Goal: Transaction & Acquisition: Download file/media

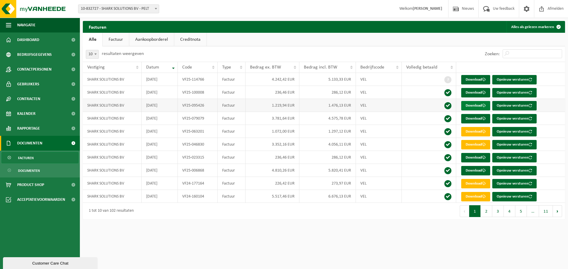
click at [476, 105] on link "Download" at bounding box center [475, 105] width 29 height 9
click at [476, 118] on link "Download" at bounding box center [475, 118] width 29 height 9
click at [469, 78] on link "Download" at bounding box center [475, 79] width 29 height 9
click at [470, 145] on link "Download" at bounding box center [475, 144] width 29 height 9
click at [469, 171] on link "Download" at bounding box center [475, 170] width 29 height 9
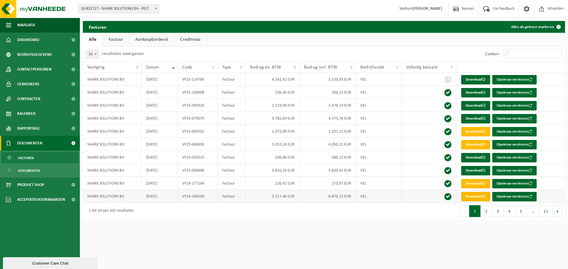
click at [474, 198] on link "Download" at bounding box center [475, 196] width 29 height 9
click at [430, 238] on html "Vestiging: 10-832727 - SHARK SOLUTIONS BV - PELT 10-832727 - SHARK SOLUTIONS BV…" at bounding box center [284, 134] width 568 height 269
click at [556, 211] on button "Volgende" at bounding box center [556, 211] width 9 height 12
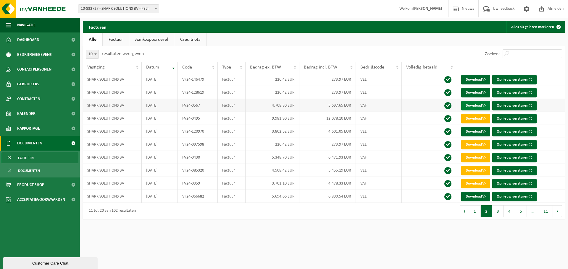
click at [471, 107] on link "Download" at bounding box center [475, 105] width 29 height 9
click at [468, 104] on link "Download" at bounding box center [475, 105] width 29 height 9
click at [469, 130] on link "Download" at bounding box center [475, 131] width 29 height 9
click at [264, 244] on html "Vestiging: 10-832727 - SHARK SOLUTIONS BV - PELT 10-832727 - SHARK SOLUTIONS BV…" at bounding box center [284, 134] width 568 height 269
click at [194, 39] on link "Creditnota" at bounding box center [190, 40] width 32 height 14
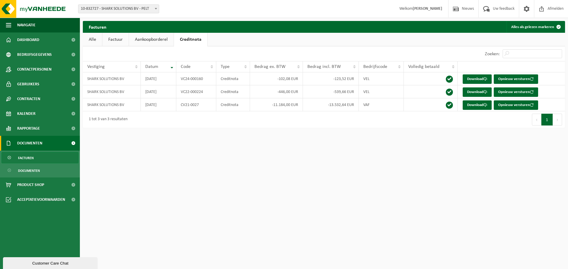
click at [92, 41] on link "Alle" at bounding box center [92, 40] width 19 height 14
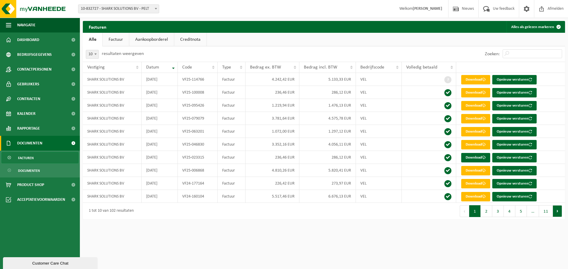
click at [557, 212] on button "Volgende" at bounding box center [556, 211] width 9 height 12
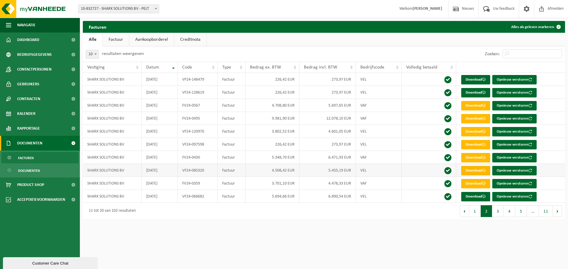
click at [473, 170] on link "Download" at bounding box center [475, 170] width 29 height 9
click at [475, 195] on link "Download" at bounding box center [475, 196] width 29 height 9
click at [558, 212] on button "Volgende" at bounding box center [556, 211] width 9 height 12
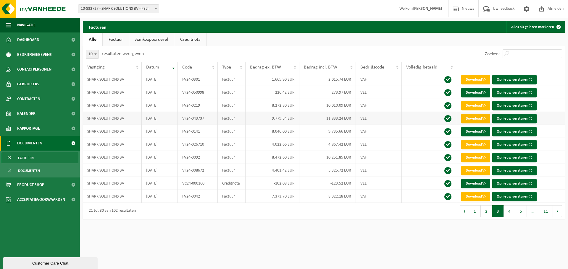
click at [475, 117] on link "Download" at bounding box center [475, 118] width 29 height 9
click at [478, 144] on link "Download" at bounding box center [475, 144] width 29 height 9
click at [474, 171] on link "Download" at bounding box center [475, 170] width 29 height 9
click at [511, 212] on button "4" at bounding box center [509, 211] width 12 height 12
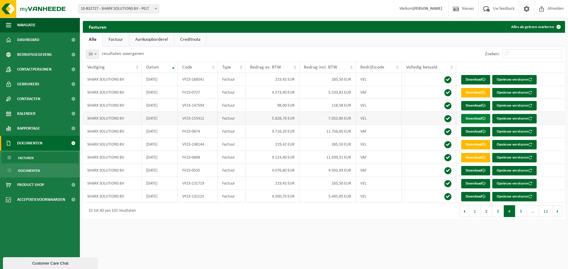
click at [469, 118] on link "Download" at bounding box center [475, 118] width 29 height 9
click at [482, 196] on link "Download" at bounding box center [475, 196] width 29 height 9
click at [558, 213] on button "Volgende" at bounding box center [556, 211] width 9 height 12
click at [370, 240] on html "Vestiging: 10-832727 - SHARK SOLUTIONS BV - PELT 10-832727 - SHARK SOLUTIONS BV…" at bounding box center [284, 134] width 568 height 269
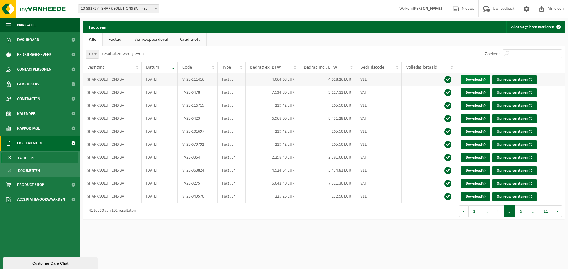
click at [475, 78] on link "Download" at bounding box center [475, 79] width 29 height 9
click at [283, 235] on html "Vestiging: 10-832727 - SHARK SOLUTIONS BV - PELT 10-832727 - SHARK SOLUTIONS BV…" at bounding box center [284, 134] width 568 height 269
click at [474, 171] on link "Download" at bounding box center [475, 170] width 29 height 9
click at [522, 213] on button "6" at bounding box center [521, 211] width 12 height 12
click at [473, 91] on link "Download" at bounding box center [475, 92] width 29 height 9
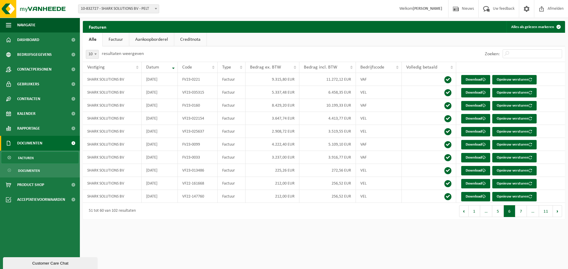
click at [471, 252] on html "Vestiging: 10-832727 - SHARK SOLUTIONS BV - PELT 10-832727 - SHARK SOLUTIONS BV…" at bounding box center [284, 134] width 568 height 269
click at [474, 119] on link "Download" at bounding box center [475, 118] width 29 height 9
click at [471, 132] on link "Download" at bounding box center [475, 131] width 29 height 9
click at [524, 215] on button "7" at bounding box center [521, 211] width 12 height 12
click at [476, 91] on link "Download" at bounding box center [475, 92] width 29 height 9
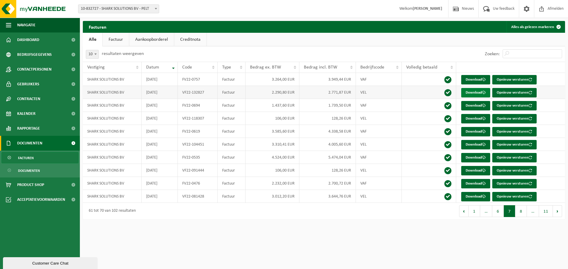
click at [467, 91] on link "Download" at bounding box center [475, 92] width 29 height 9
click at [473, 146] on link "Download" at bounding box center [475, 144] width 29 height 9
click at [477, 196] on link "Download" at bounding box center [475, 196] width 29 height 9
click at [525, 212] on button "8" at bounding box center [521, 211] width 12 height 12
click at [477, 119] on link "Download" at bounding box center [475, 118] width 29 height 9
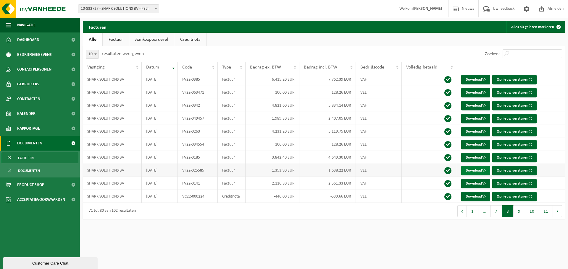
click at [473, 171] on link "Download" at bounding box center [475, 170] width 29 height 9
